Goal: Task Accomplishment & Management: Manage account settings

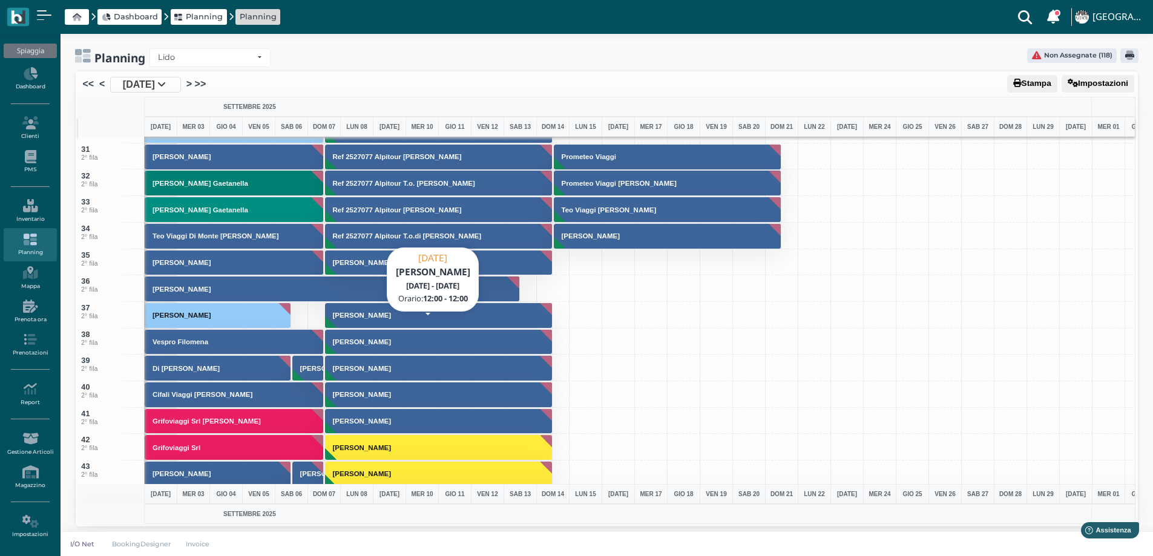
scroll to position [1090, 0]
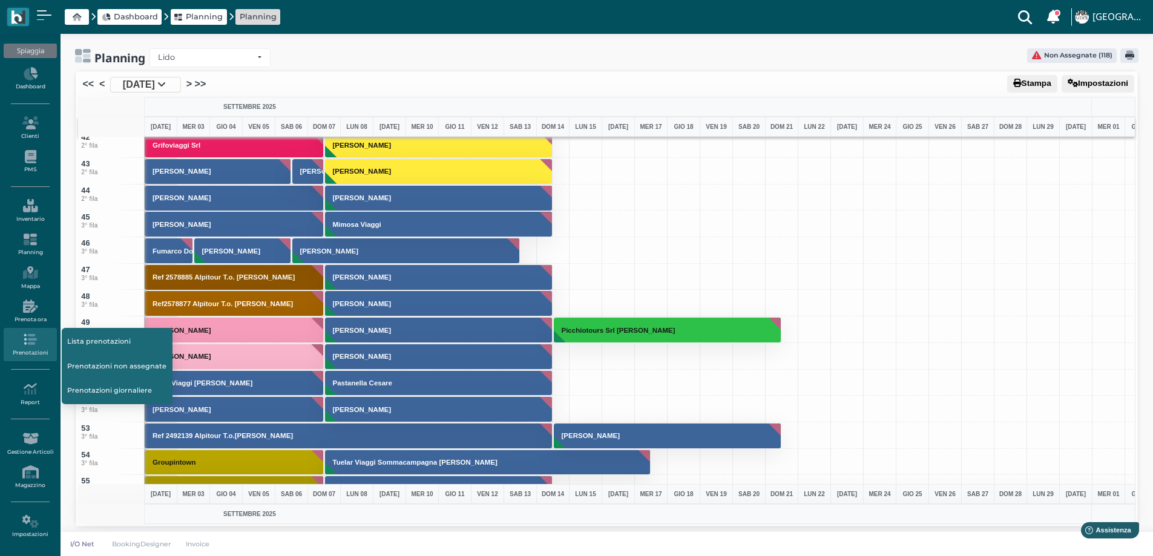
click at [112, 340] on link "Lista prenotazioni" at bounding box center [117, 341] width 111 height 23
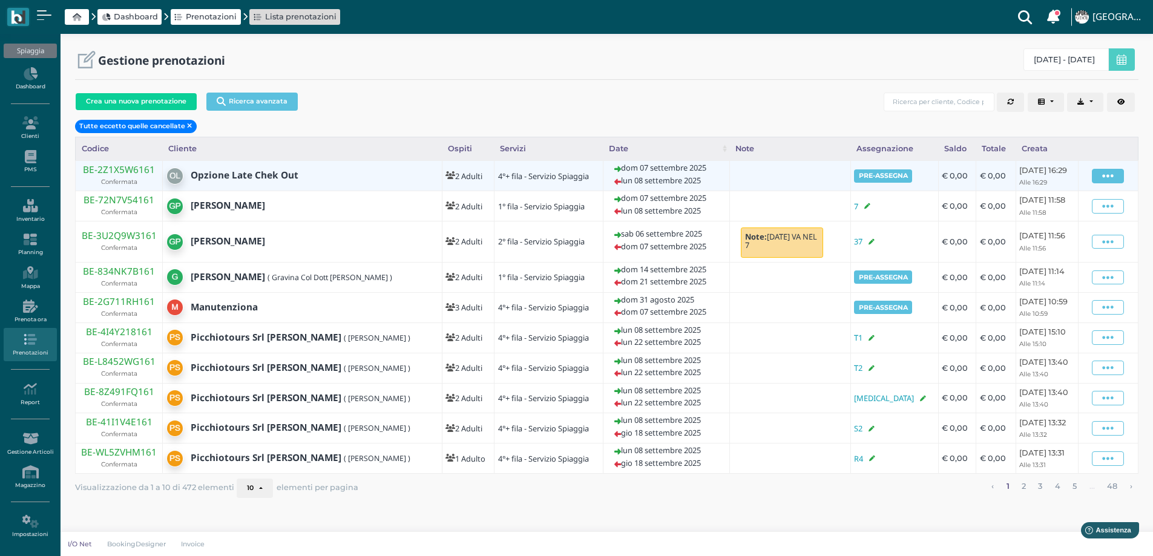
click at [1107, 177] on icon at bounding box center [1108, 176] width 12 height 13
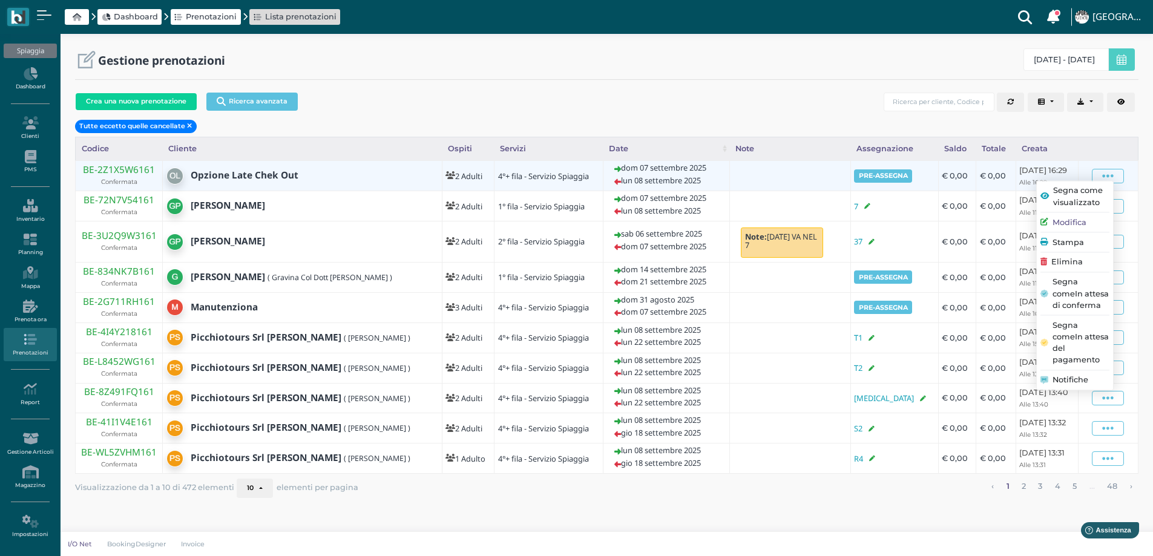
click at [1061, 268] on span "Elimina" at bounding box center [1066, 263] width 31 height 12
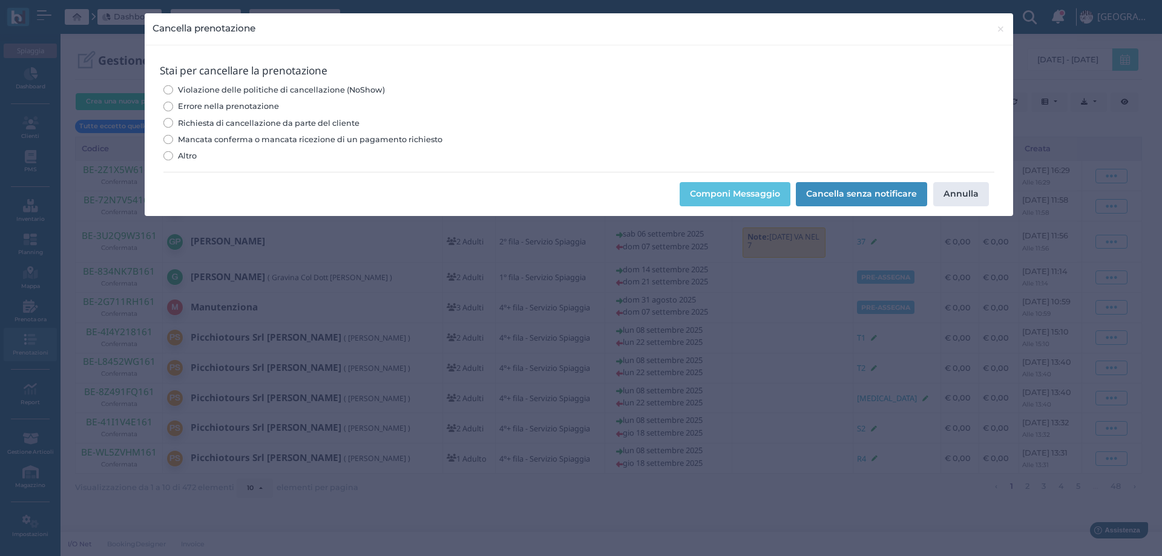
click at [257, 105] on span "Errore nella prenotazione" at bounding box center [228, 106] width 101 height 12
click at [173, 105] on input "Errore nella prenotazione" at bounding box center [167, 106] width 9 height 9
radio input "true"
click at [853, 188] on button "Cancella senza notificare" at bounding box center [861, 194] width 131 height 24
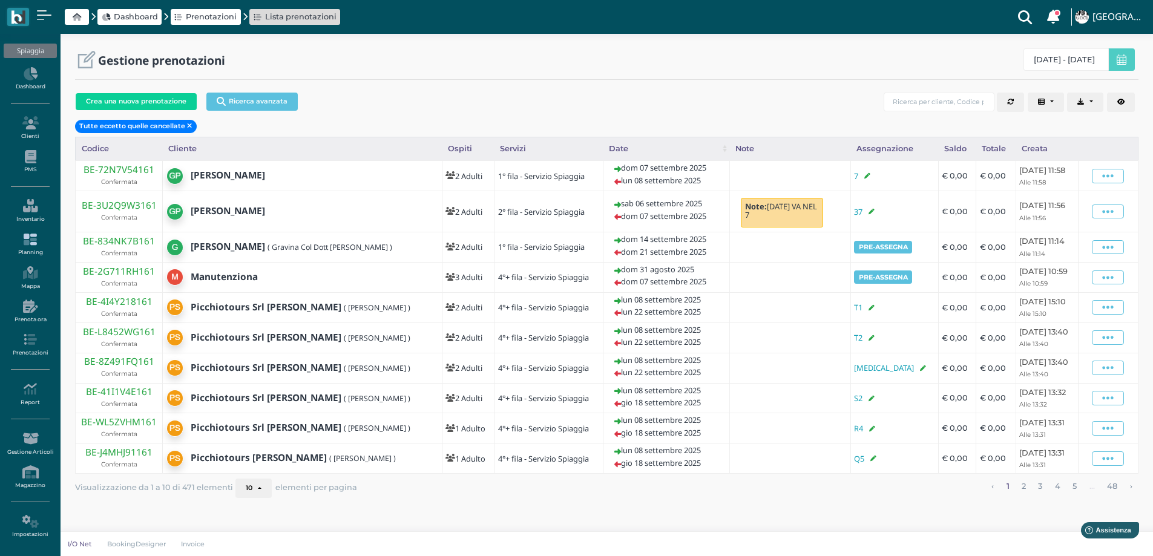
click at [24, 241] on icon at bounding box center [30, 239] width 53 height 13
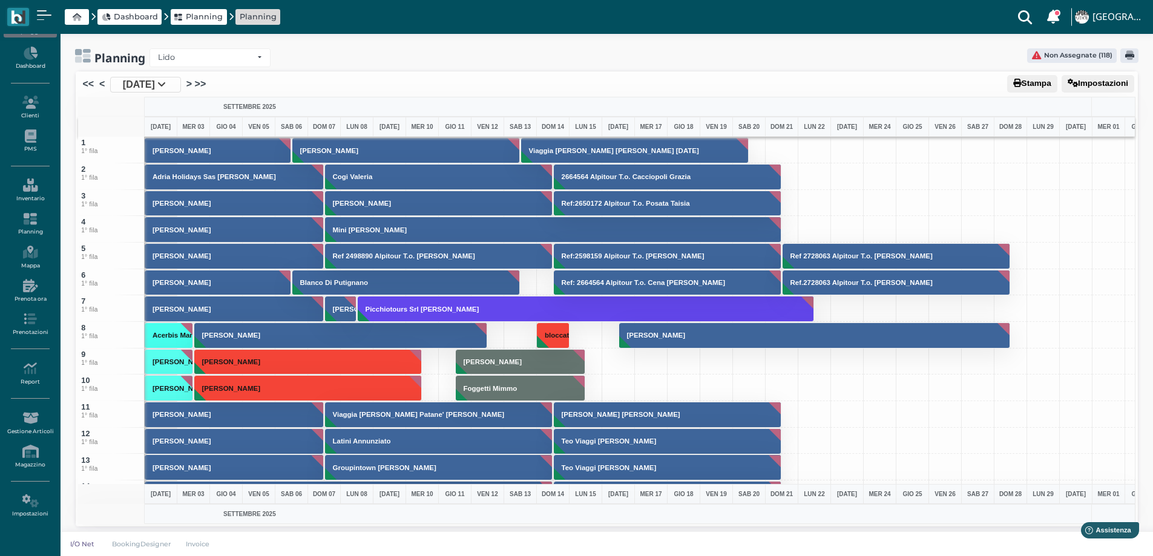
scroll to position [38, 0]
